Goal: Navigation & Orientation: Understand site structure

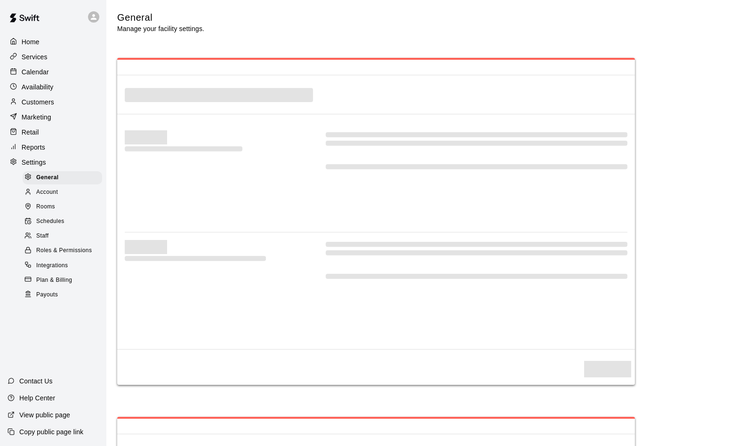
select select "**"
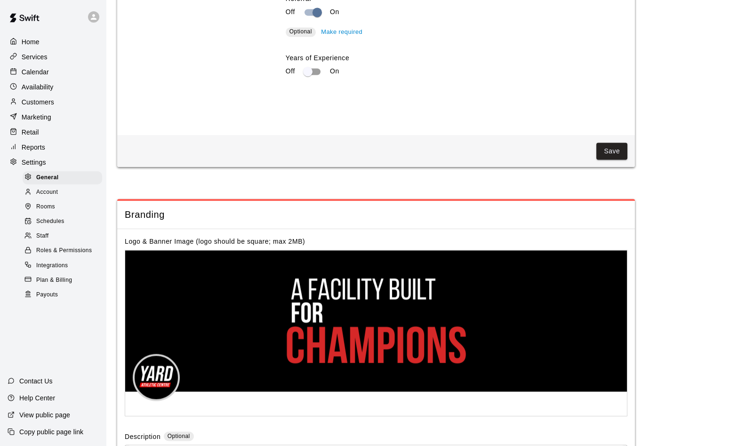
scroll to position [1930, 0]
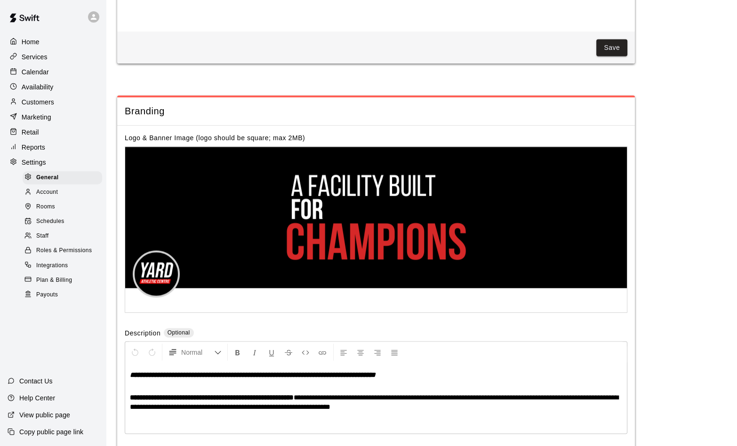
click at [38, 117] on p "Marketing" at bounding box center [37, 116] width 30 height 9
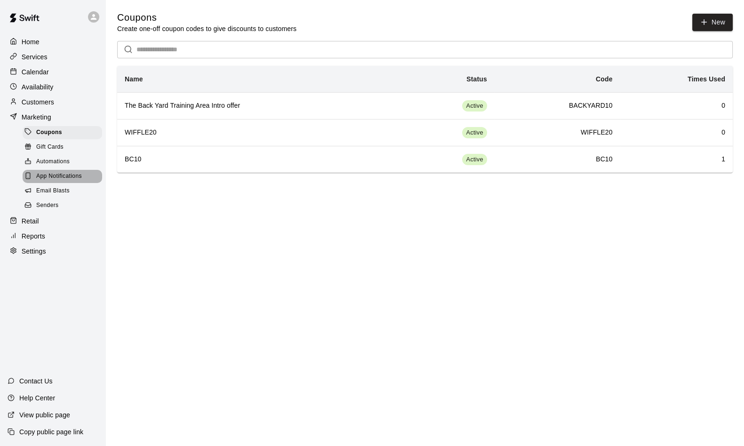
click at [55, 181] on span "App Notifications" at bounding box center [59, 176] width 46 height 9
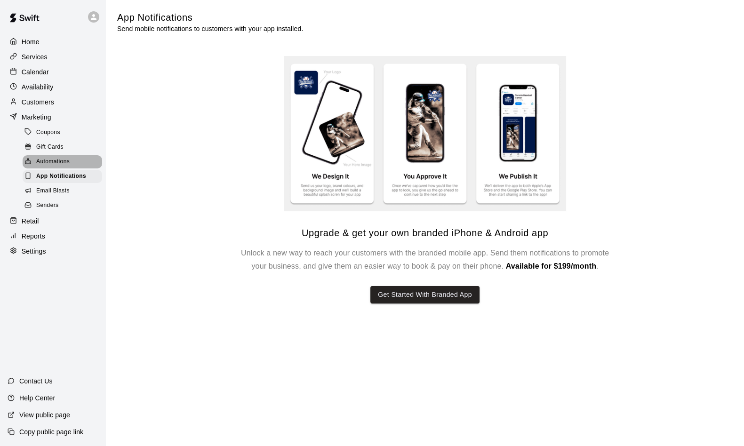
click at [54, 166] on span "Automations" at bounding box center [52, 161] width 33 height 9
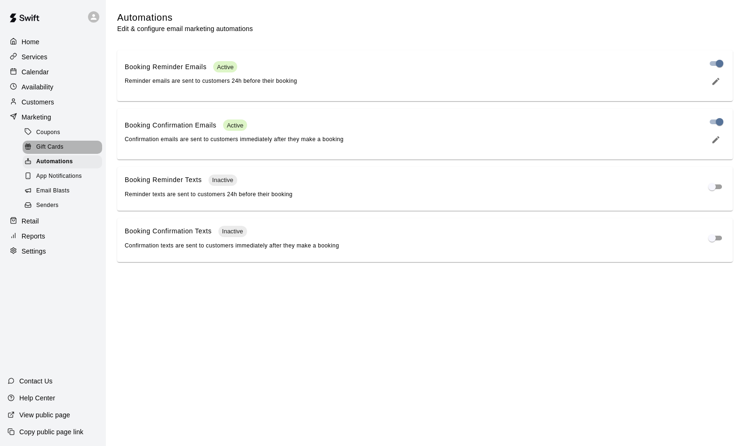
click at [54, 152] on span "Gift Cards" at bounding box center [49, 147] width 27 height 9
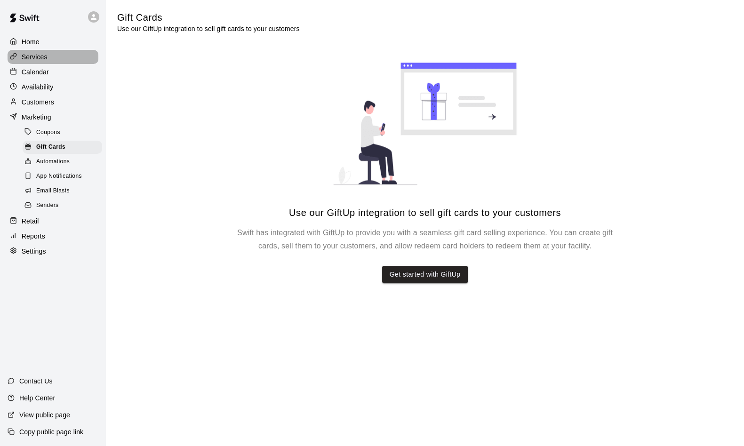
click at [35, 56] on p "Services" at bounding box center [35, 56] width 26 height 9
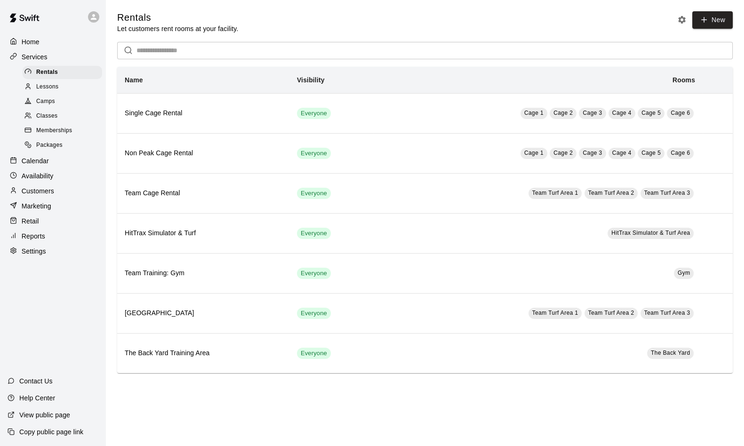
click at [34, 44] on p "Home" at bounding box center [31, 41] width 18 height 9
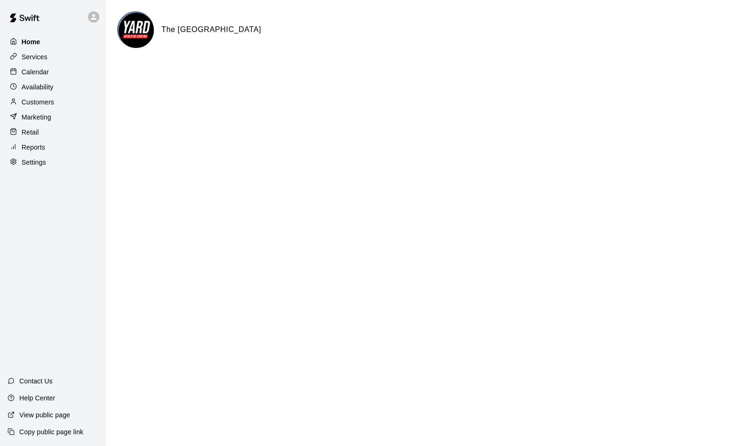
click at [34, 44] on p "Home" at bounding box center [31, 41] width 19 height 9
click at [39, 92] on p "Availability" at bounding box center [38, 86] width 32 height 9
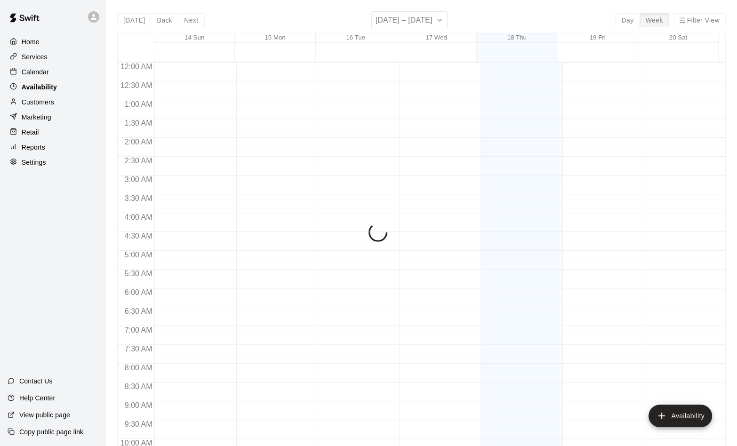
scroll to position [505, 0]
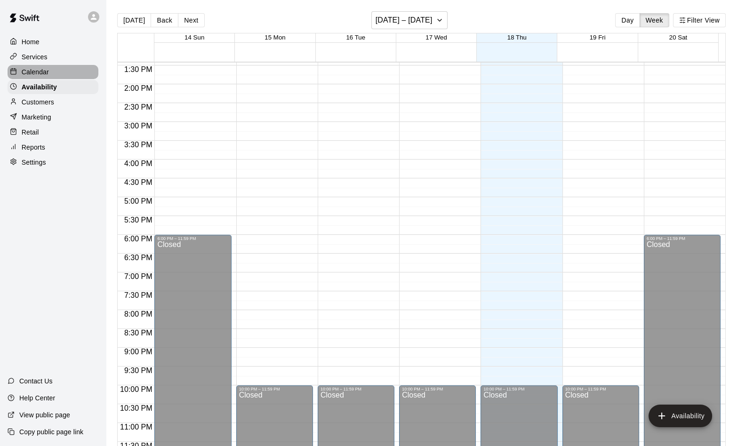
click at [34, 77] on p "Calendar" at bounding box center [35, 71] width 27 height 9
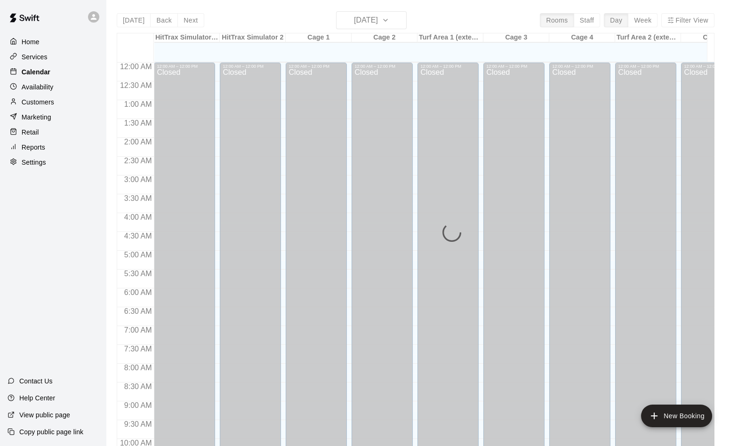
scroll to position [480, 0]
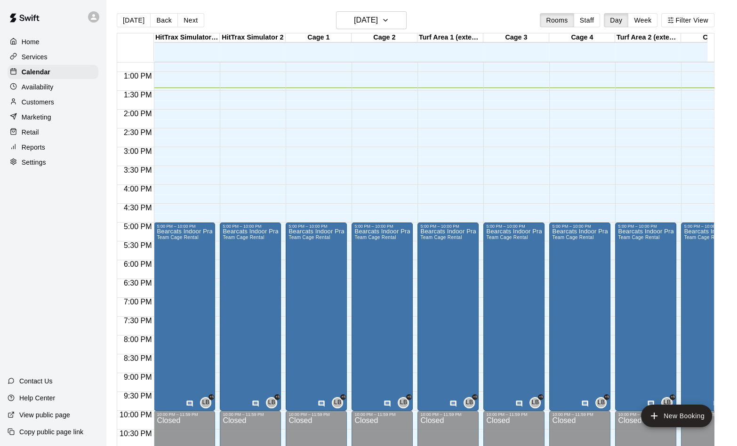
click at [33, 167] on p "Settings" at bounding box center [34, 162] width 24 height 9
select select "**"
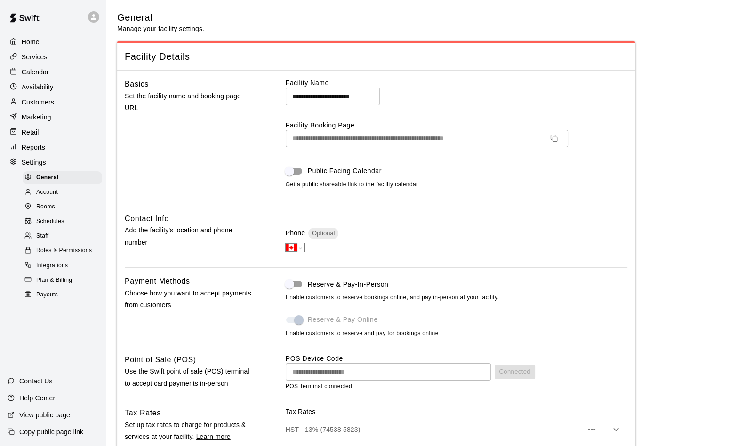
scroll to position [1931, 0]
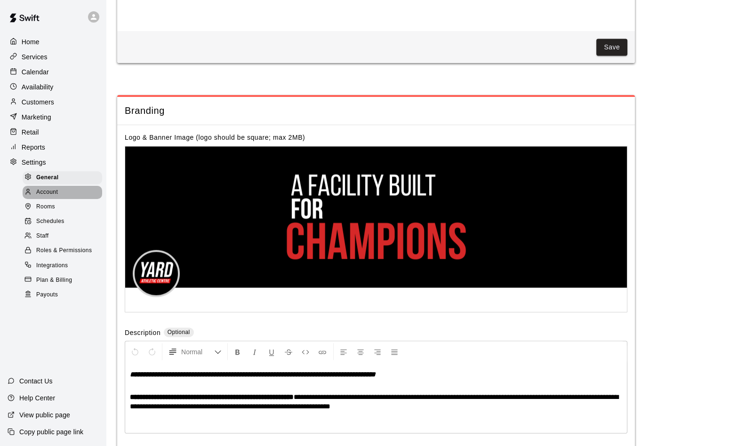
click at [52, 196] on span "Account" at bounding box center [47, 192] width 22 height 9
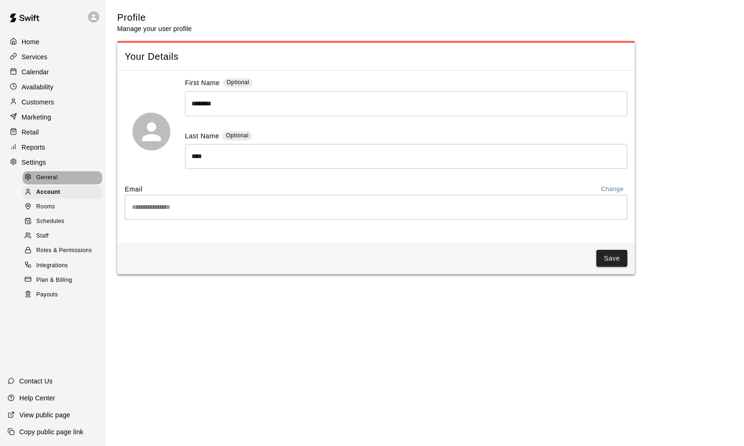
click at [52, 182] on span "General" at bounding box center [47, 177] width 22 height 9
select select "**"
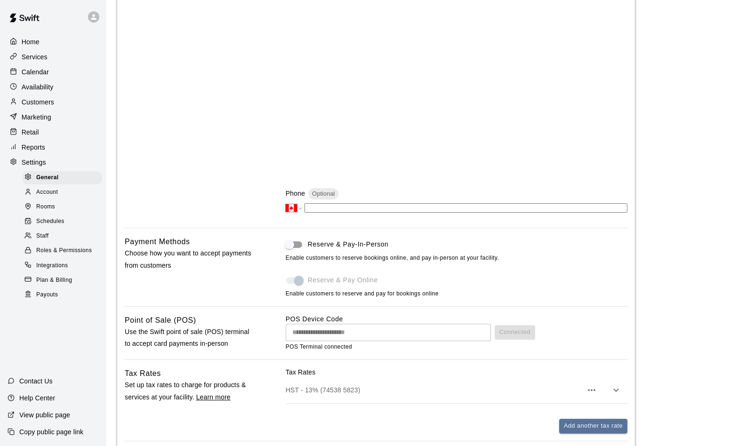
scroll to position [136, 0]
